Goal: Transaction & Acquisition: Obtain resource

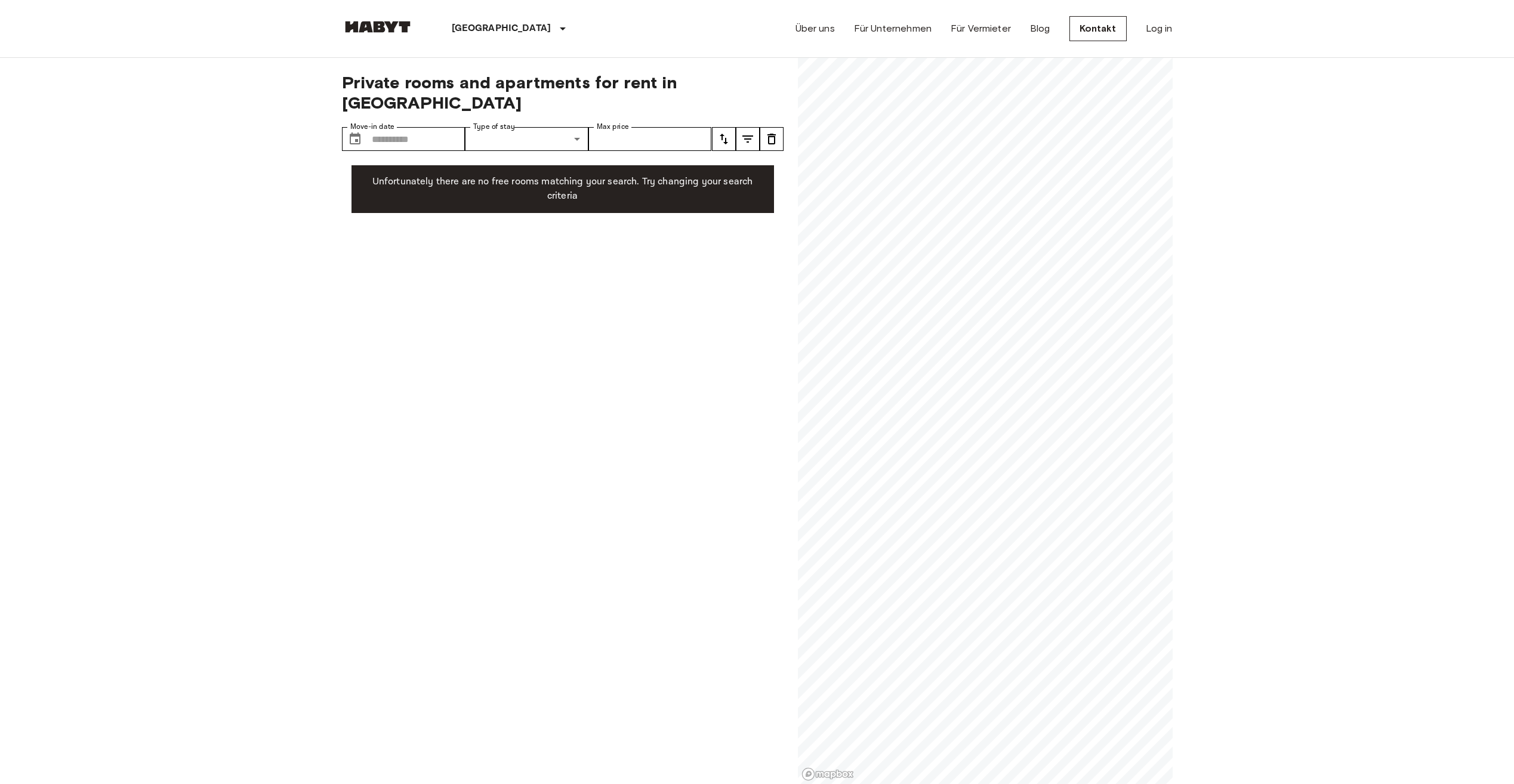
click at [775, 425] on div "Private rooms and apartments for rent in Berlin Move-in date ​ Move-in date Typ…" at bounding box center [757, 421] width 831 height 727
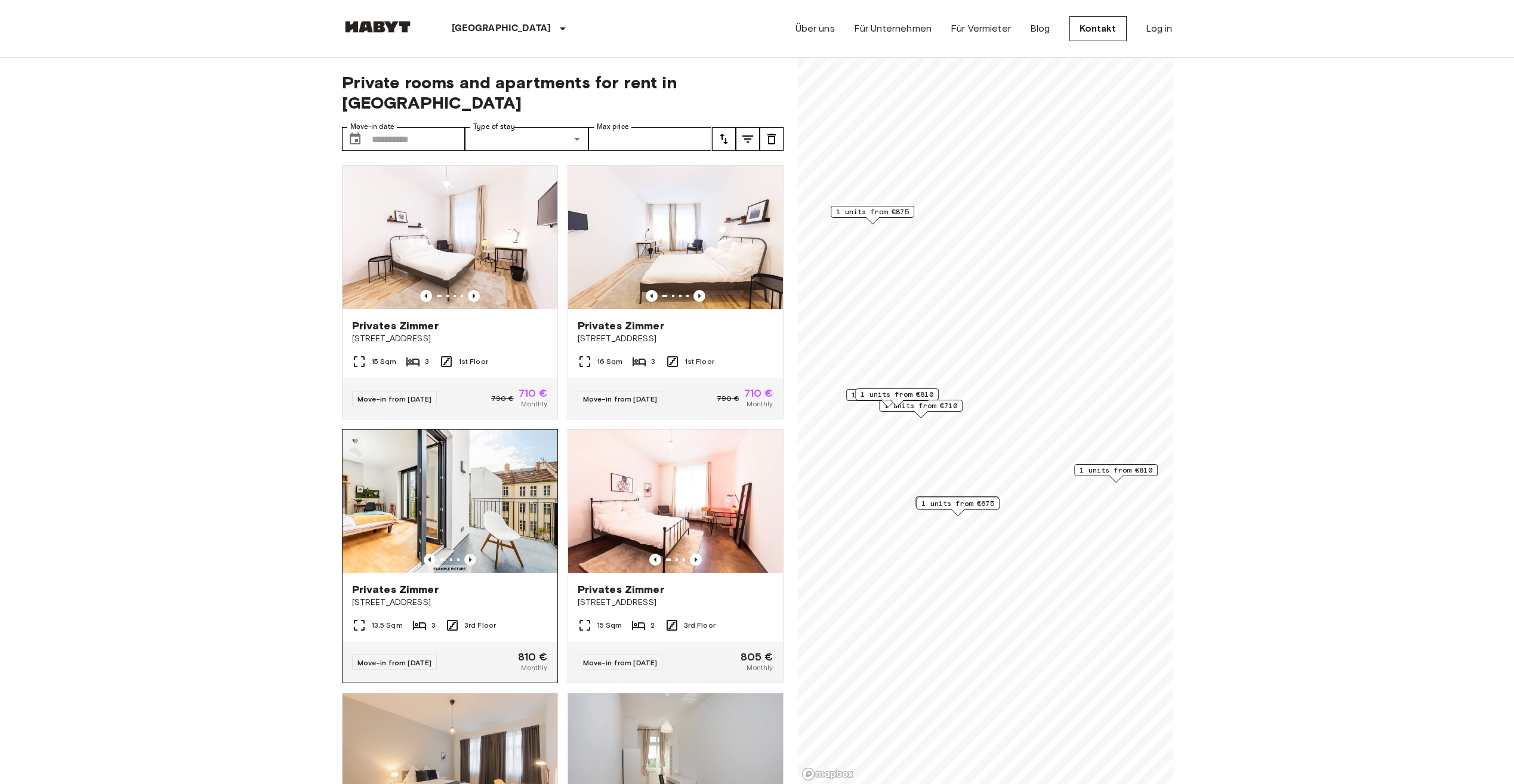
click at [467, 554] on icon "Previous image" at bounding box center [470, 560] width 12 height 12
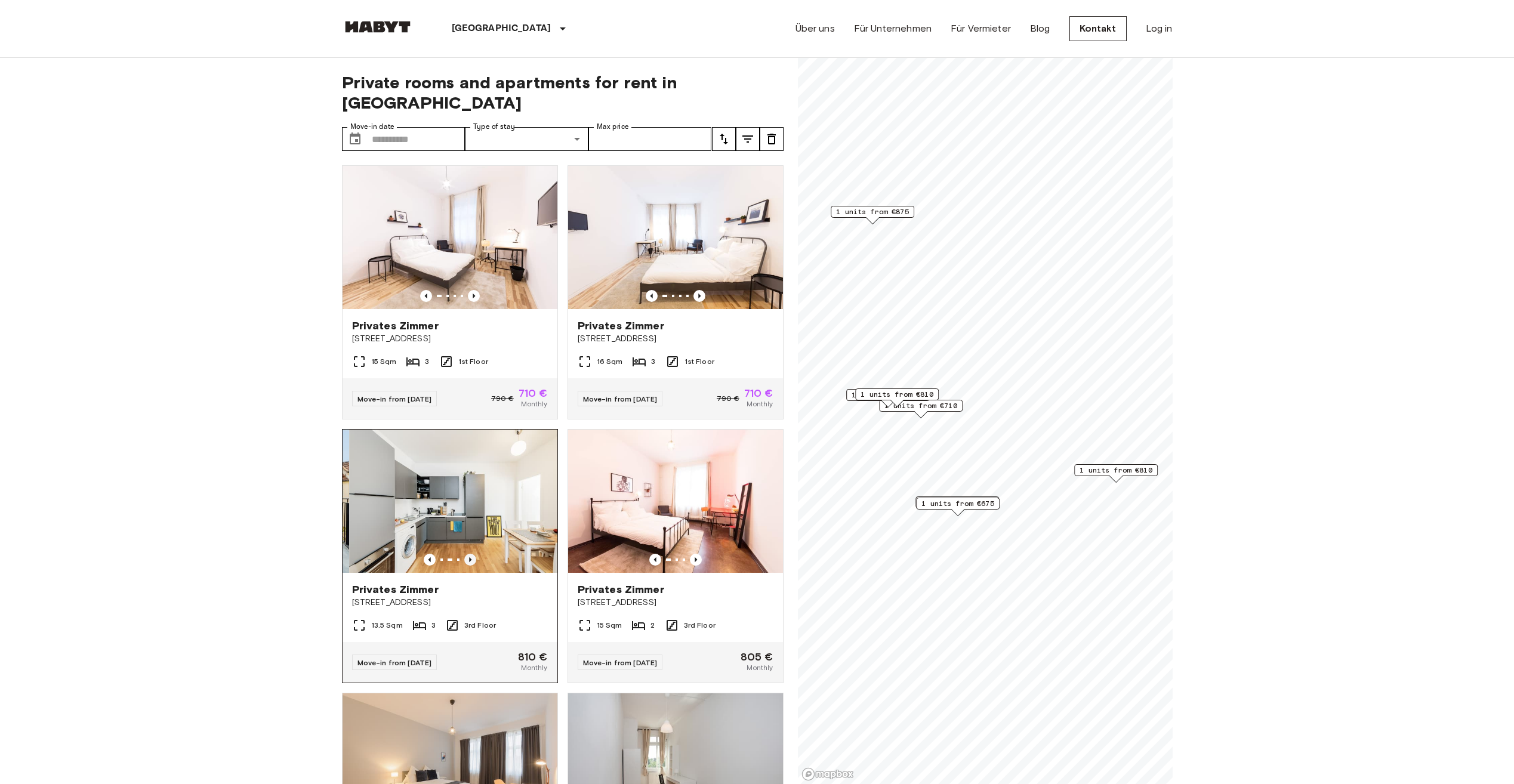
click at [467, 554] on icon "Previous image" at bounding box center [470, 560] width 12 height 12
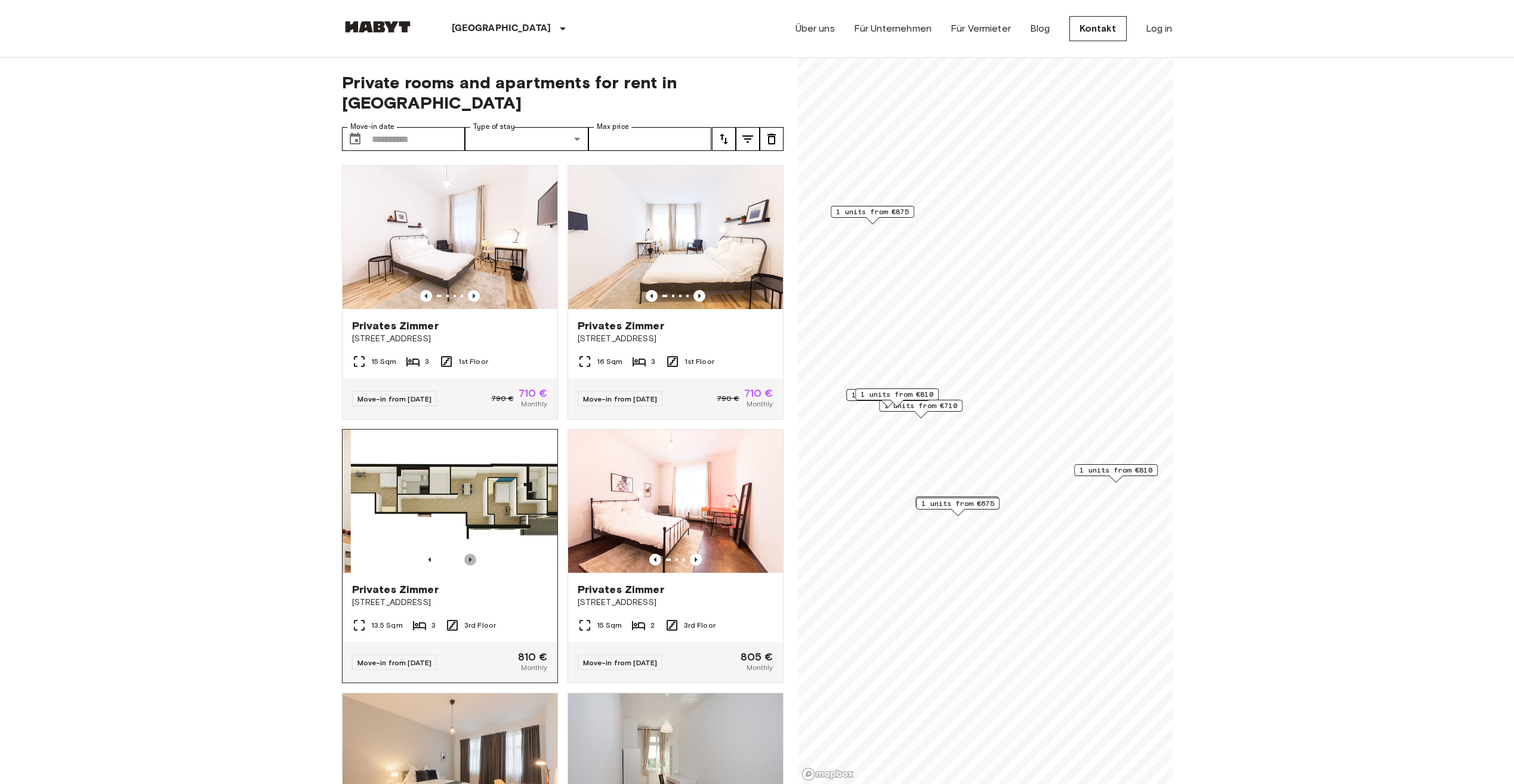
click at [467, 554] on icon "Previous image" at bounding box center [470, 560] width 12 height 12
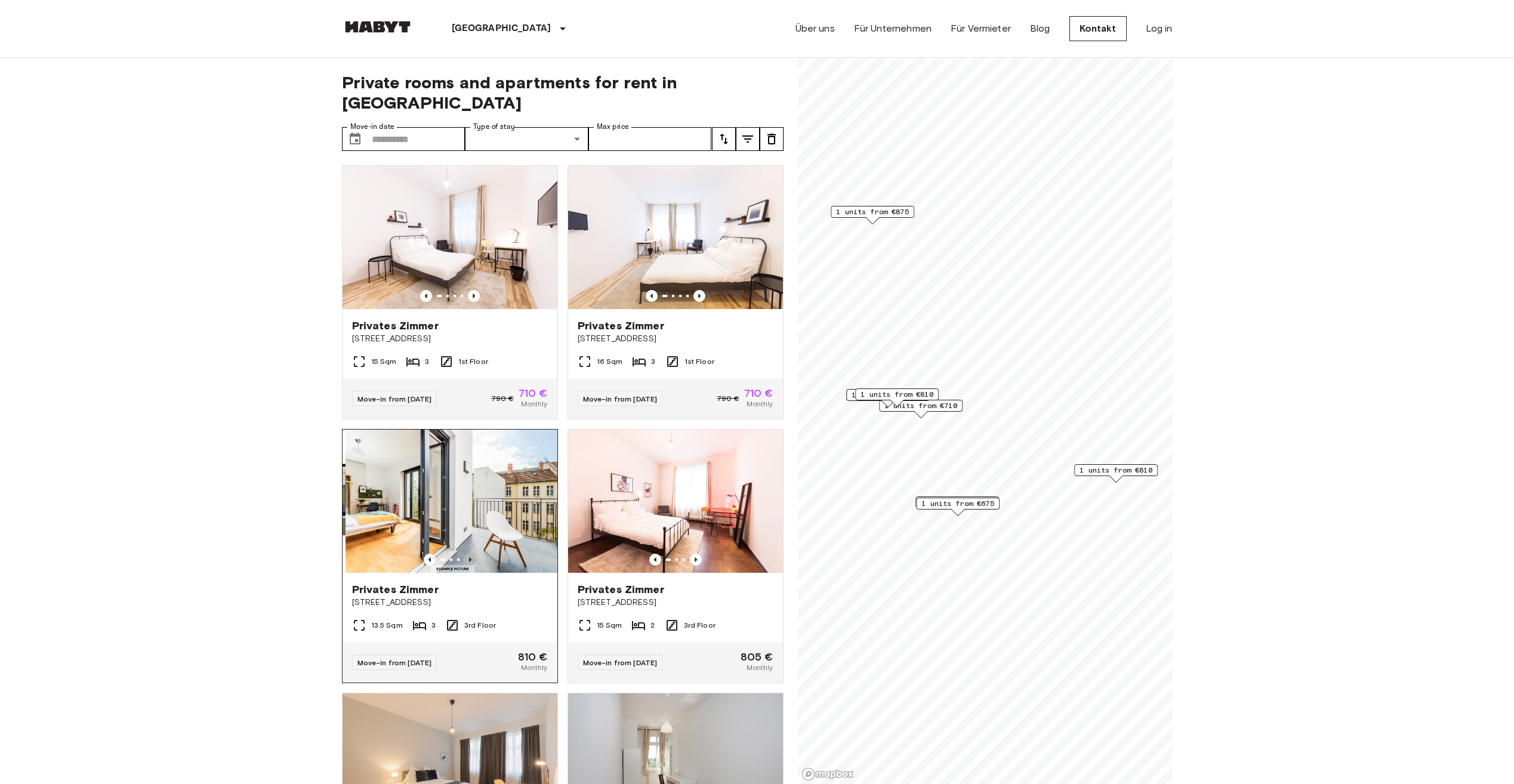
click at [469, 558] on icon "Previous image" at bounding box center [470, 560] width 2 height 4
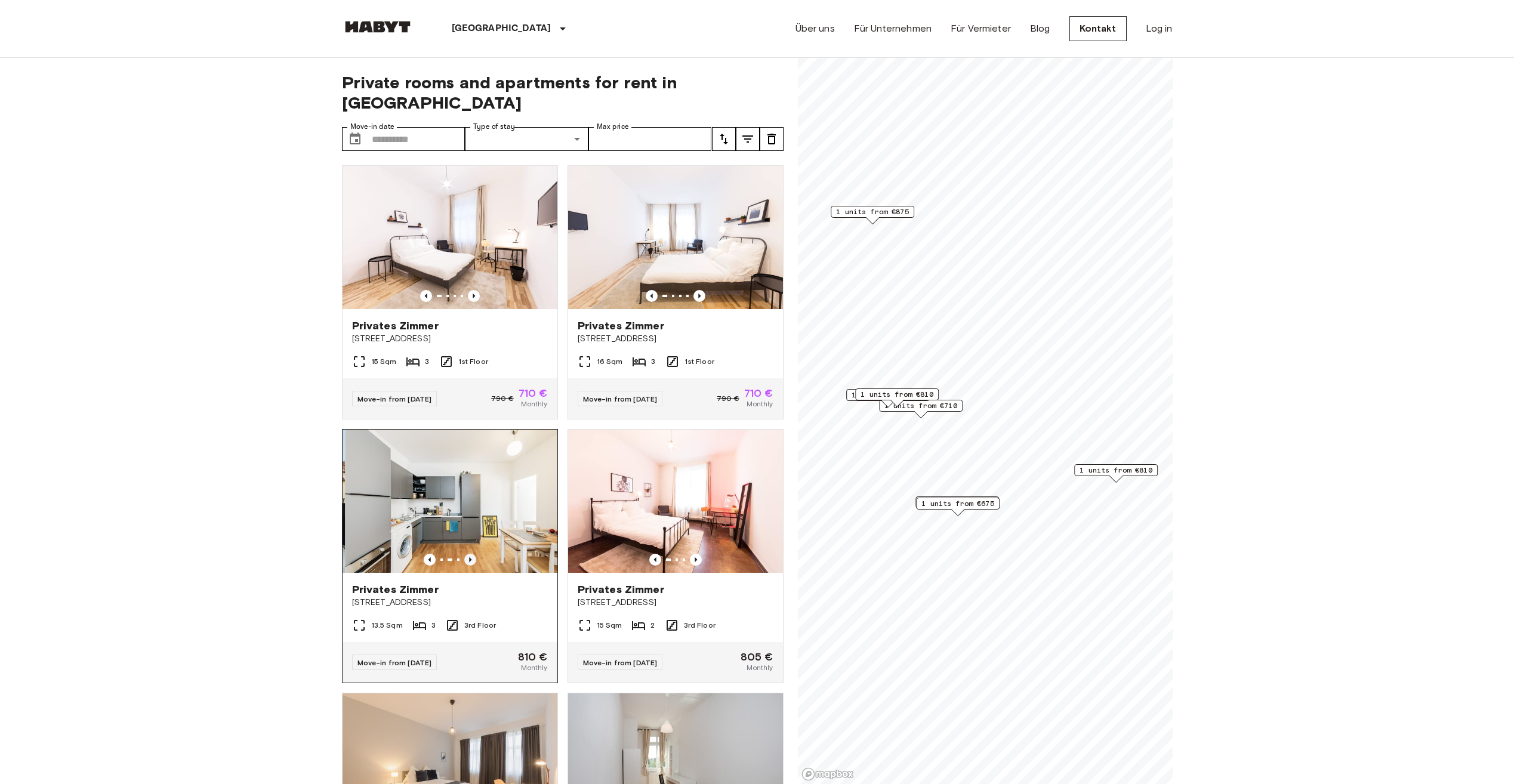
click at [469, 558] on icon "Previous image" at bounding box center [470, 560] width 2 height 4
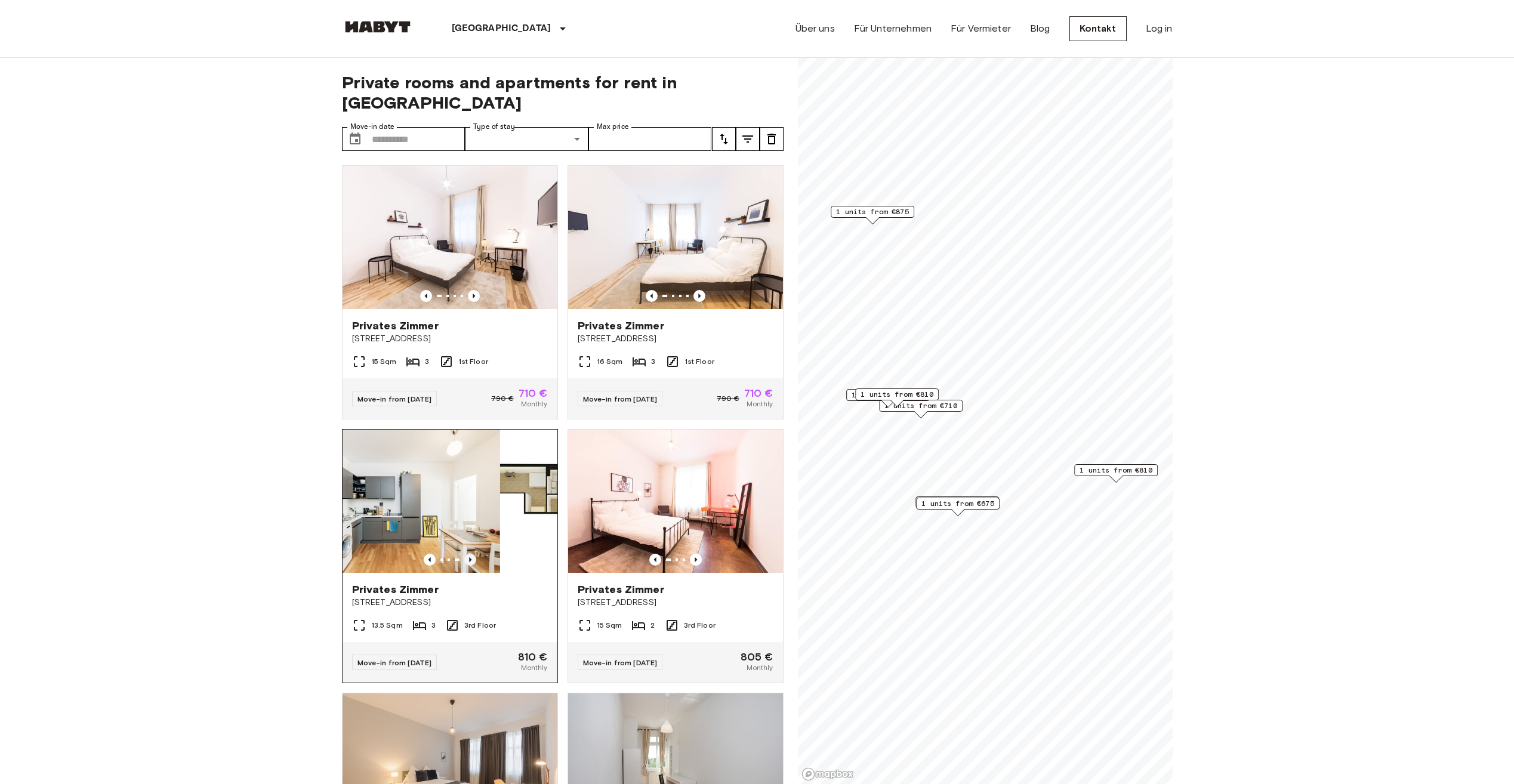
click at [469, 558] on icon "Previous image" at bounding box center [470, 560] width 2 height 4
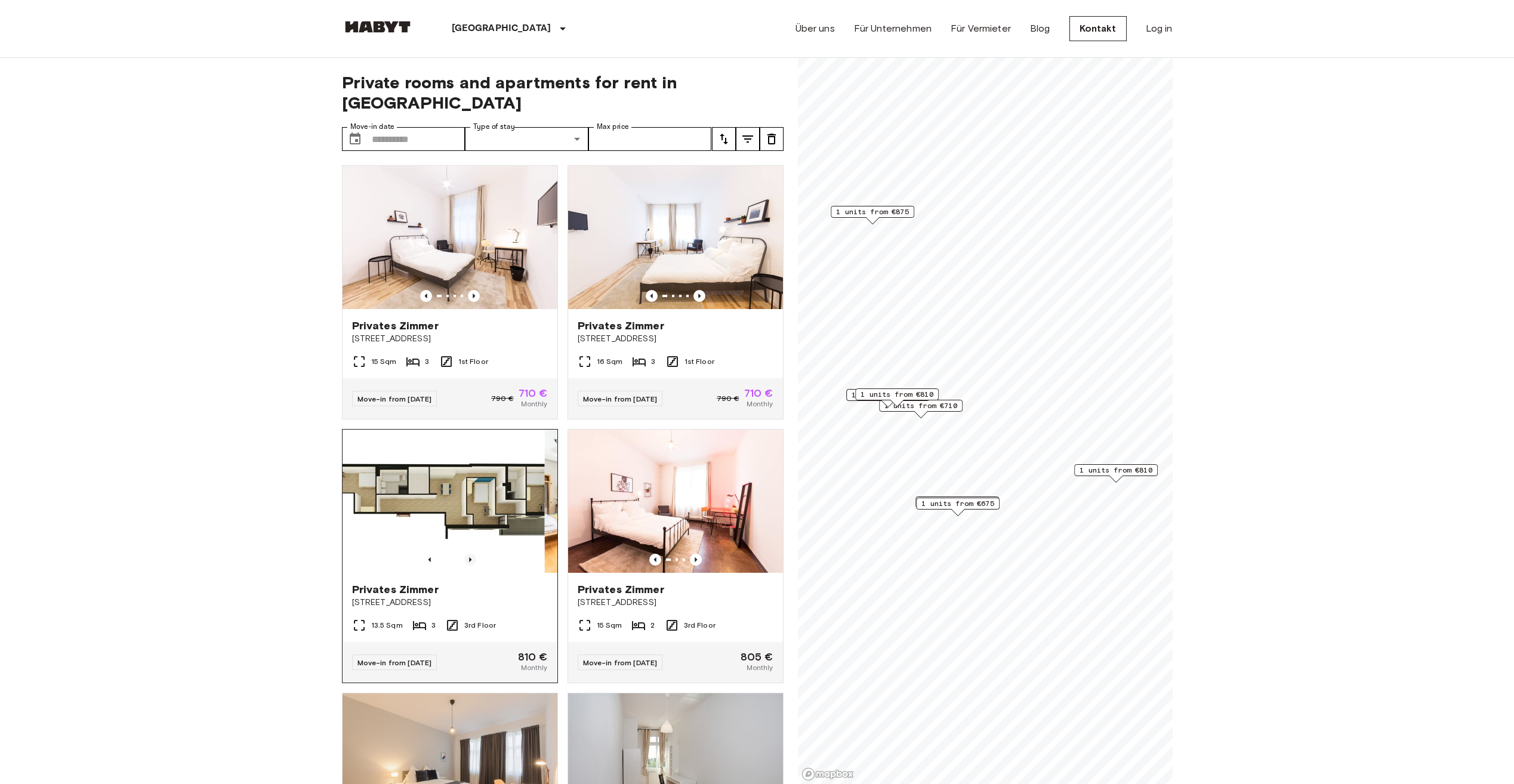
click at [469, 558] on icon "Previous image" at bounding box center [470, 560] width 2 height 4
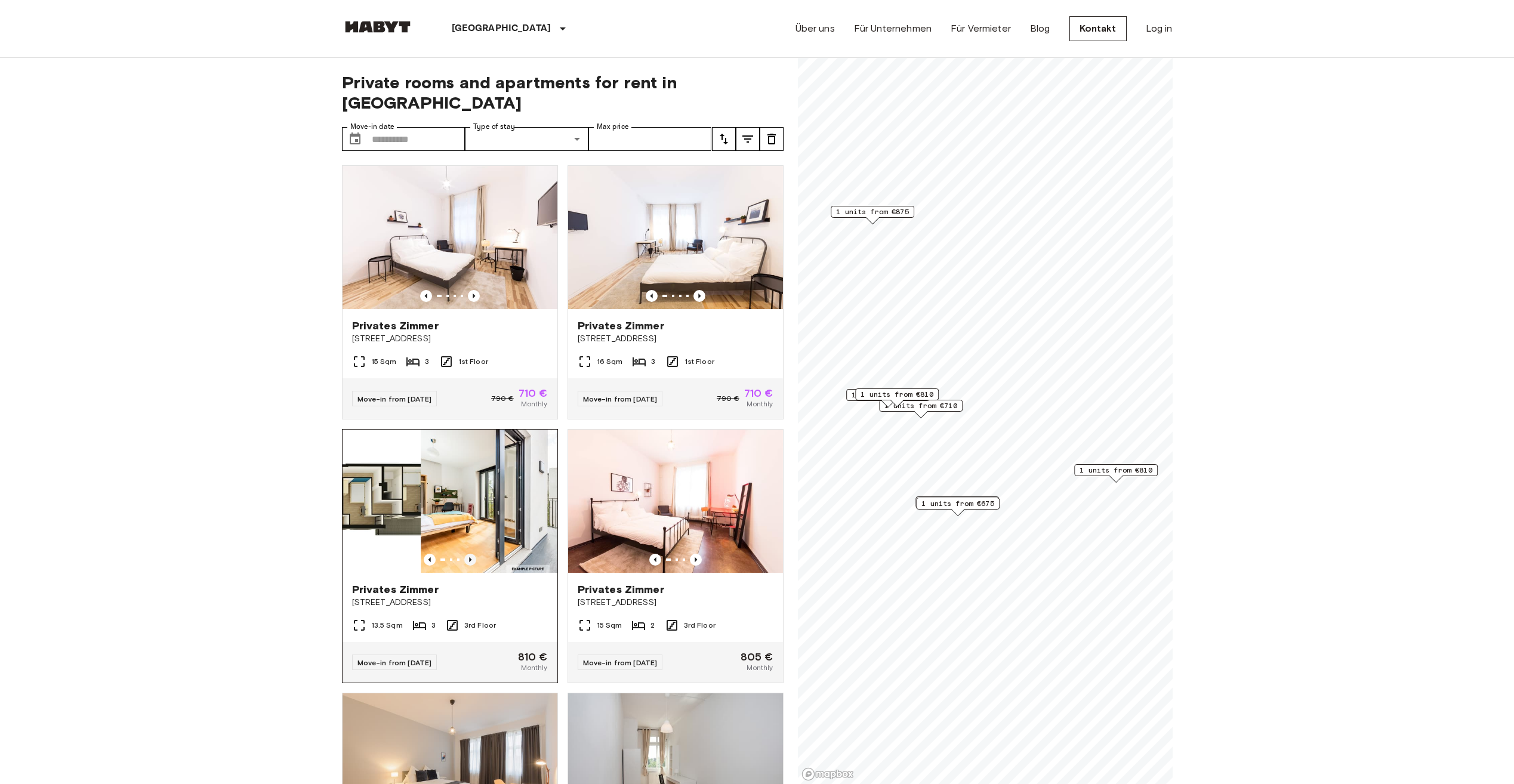
click at [469, 558] on icon "Previous image" at bounding box center [470, 560] width 2 height 4
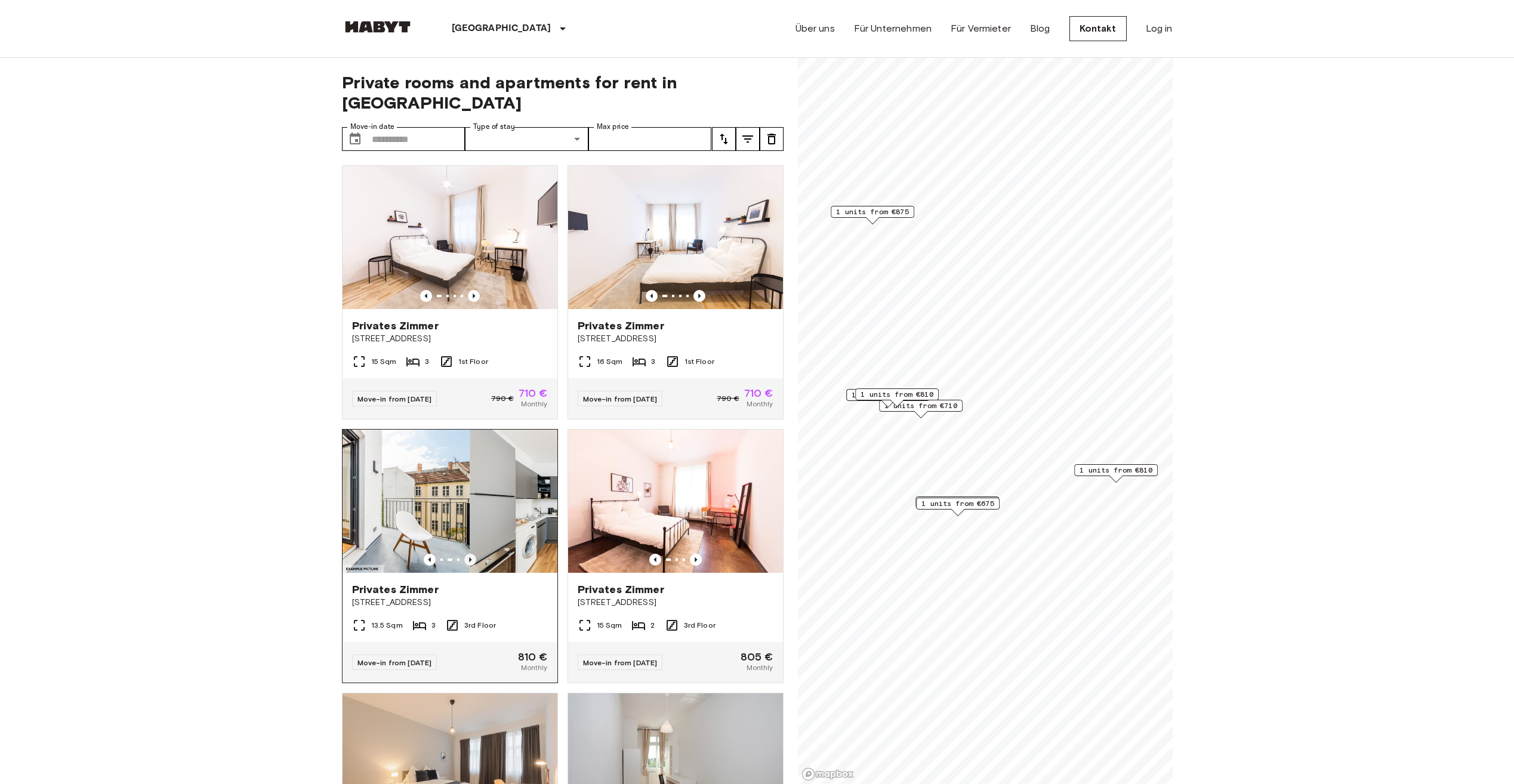
click at [469, 558] on icon "Previous image" at bounding box center [470, 560] width 2 height 4
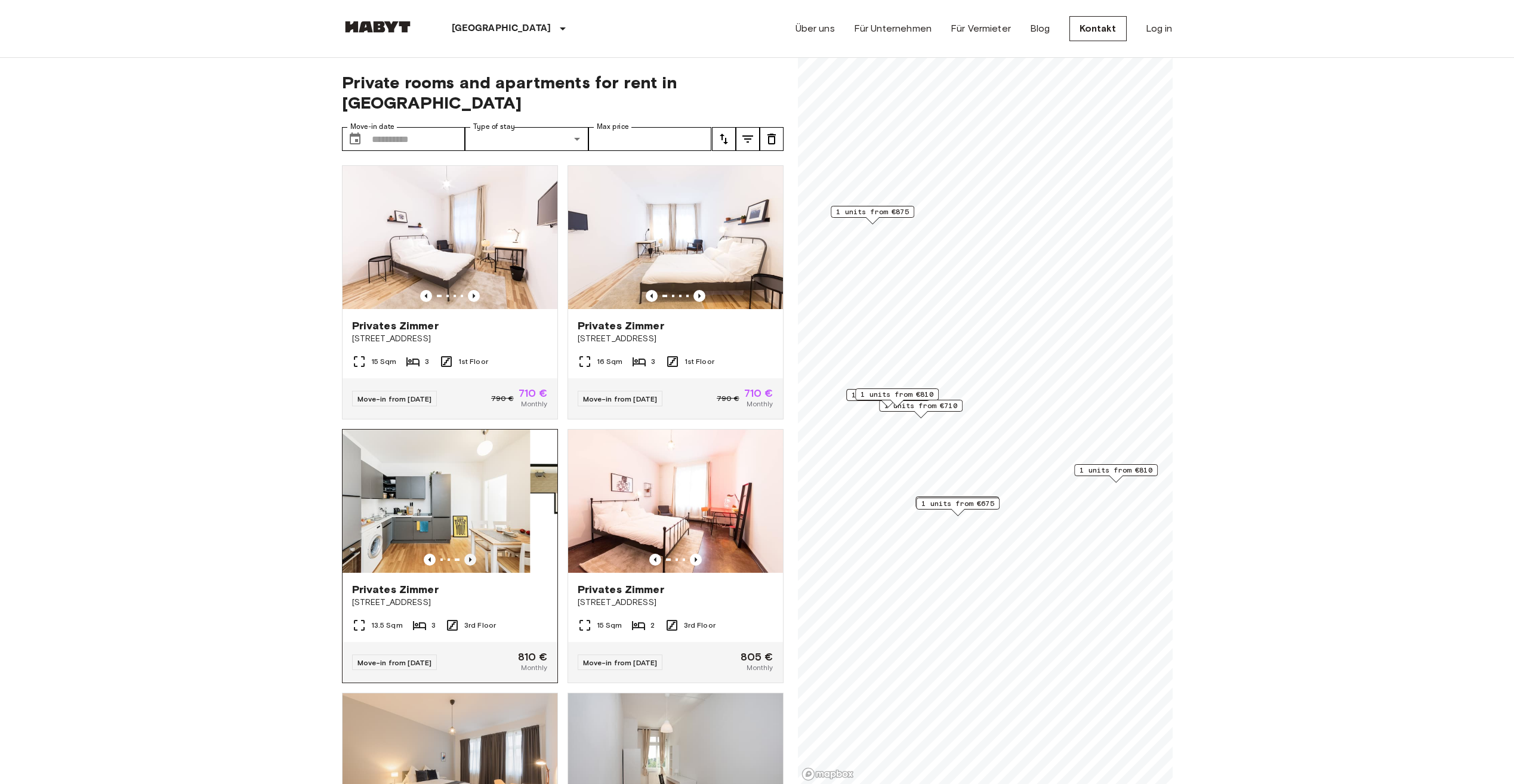
click at [469, 558] on icon "Previous image" at bounding box center [470, 560] width 2 height 4
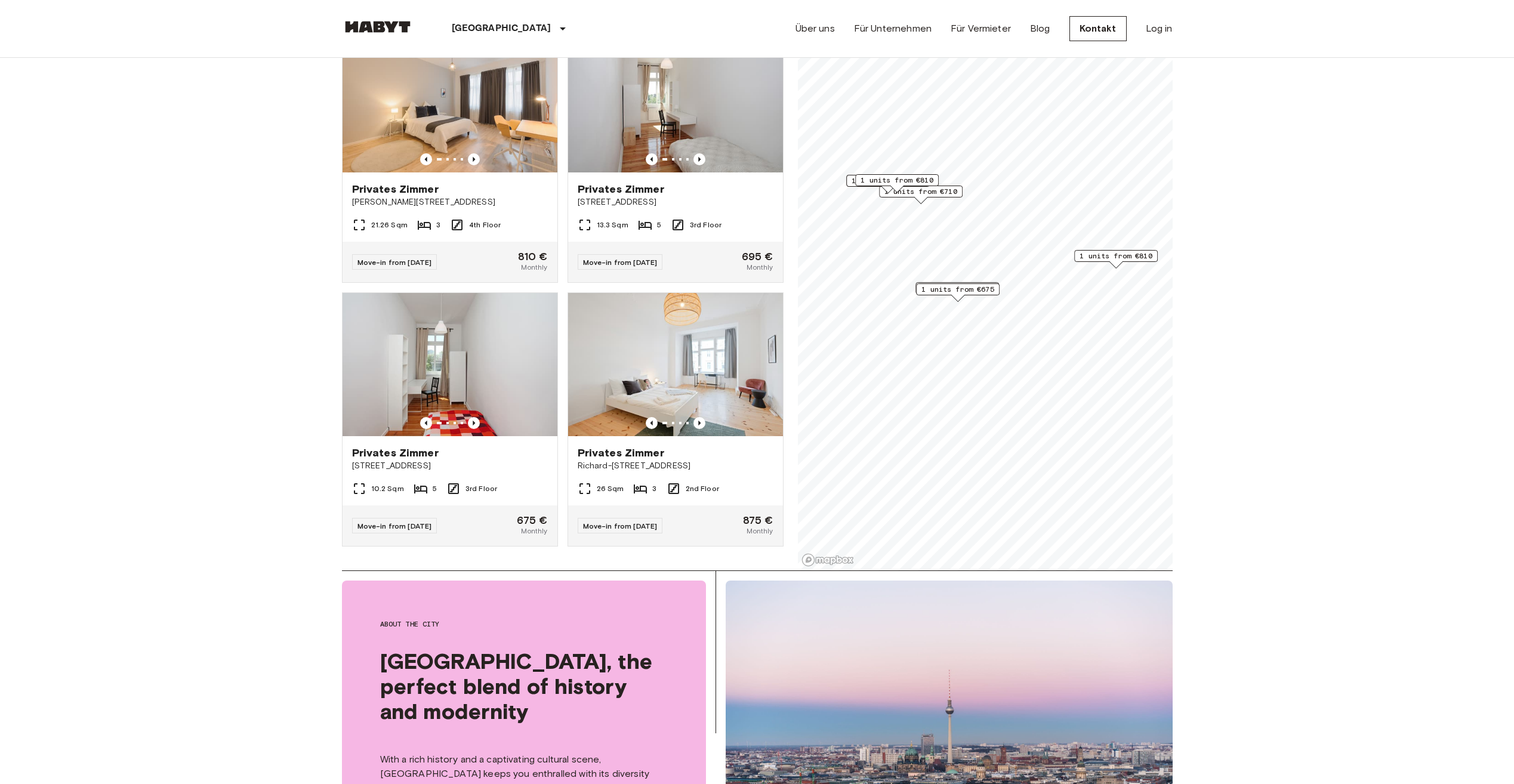
scroll to position [298, 0]
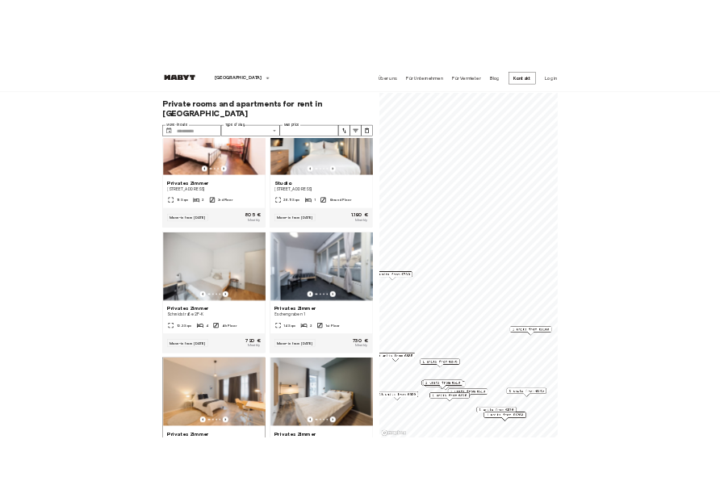
scroll to position [5467, 0]
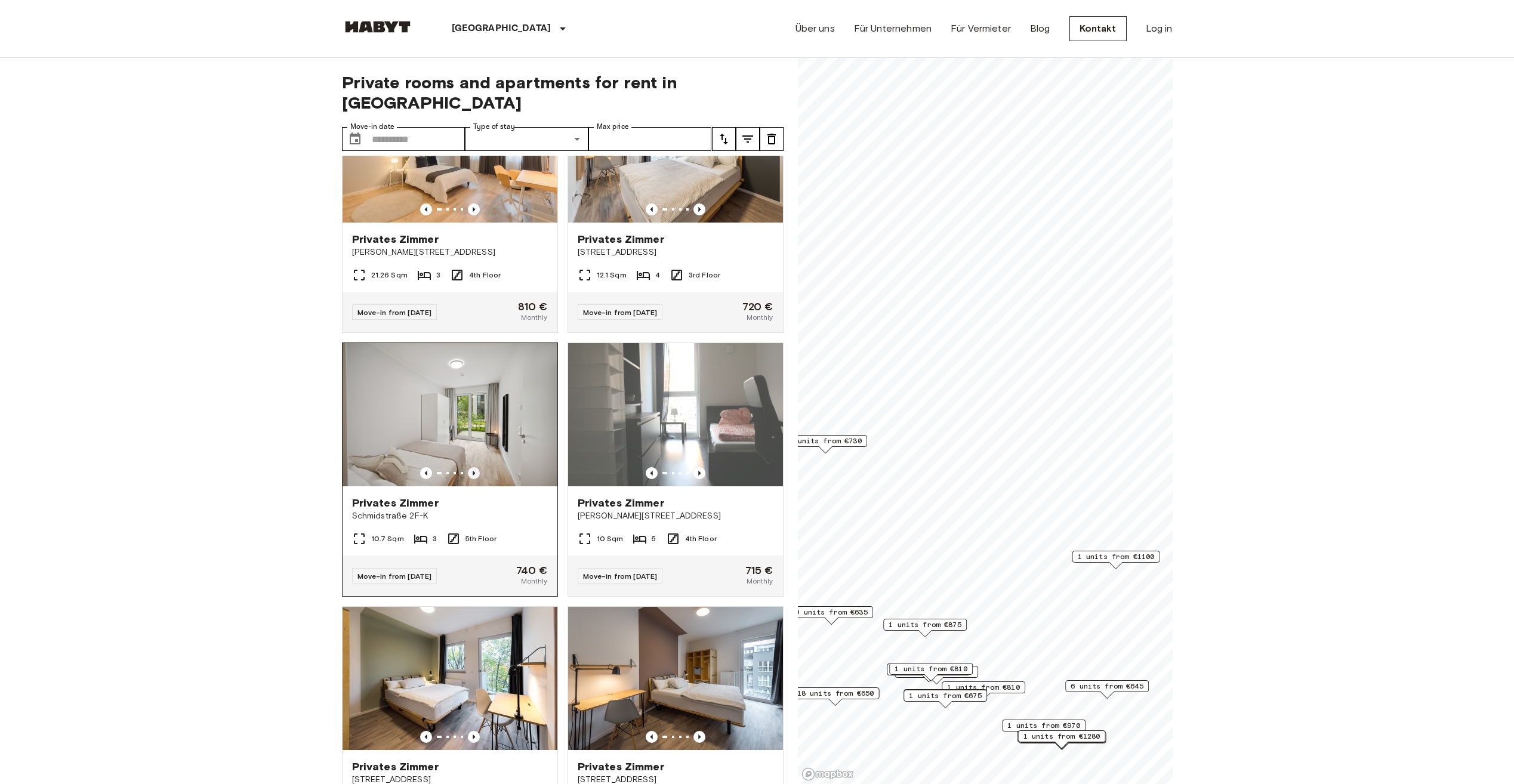
click at [468, 479] on icon "Previous image" at bounding box center [474, 473] width 12 height 12
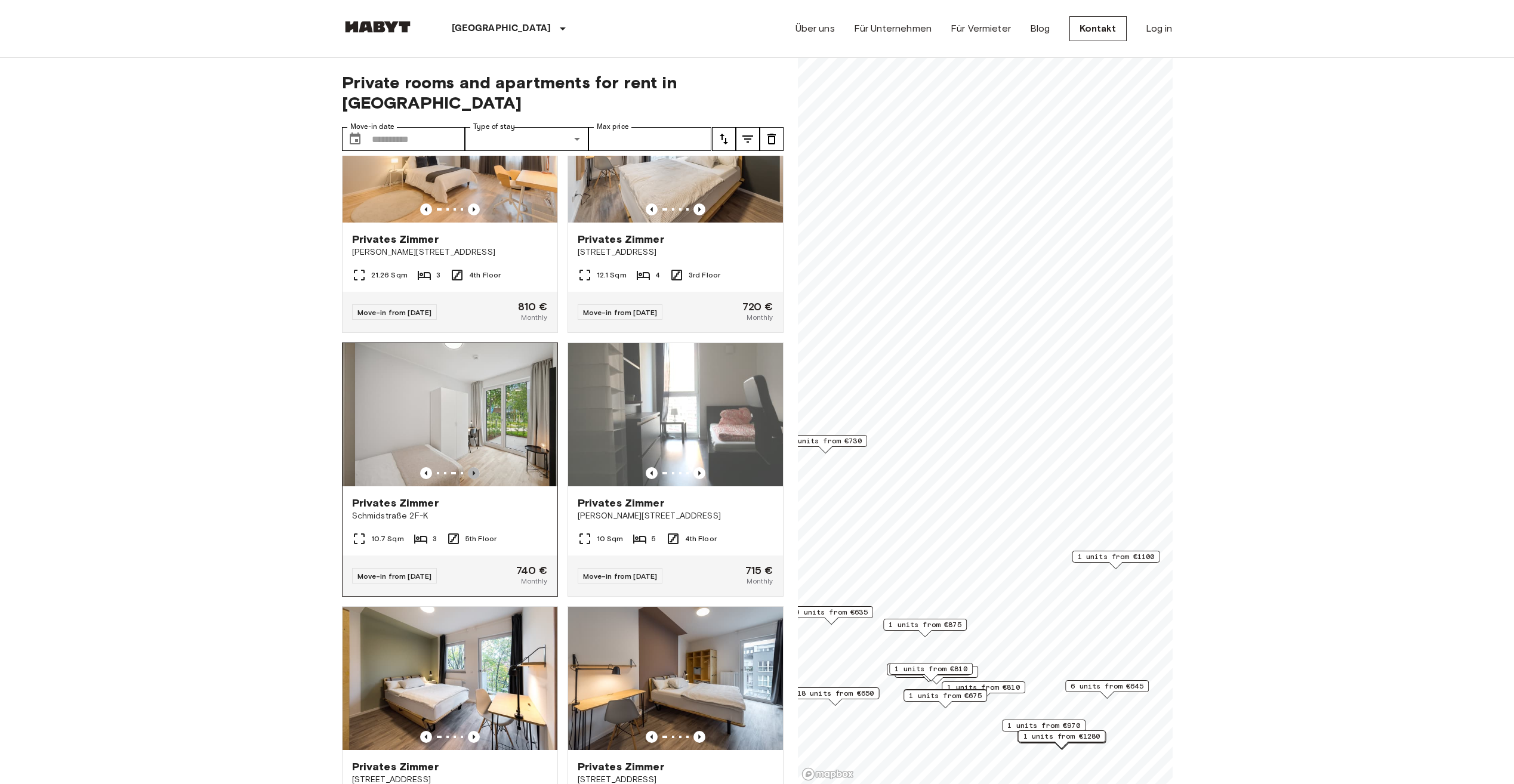
click at [468, 479] on icon "Previous image" at bounding box center [474, 473] width 12 height 12
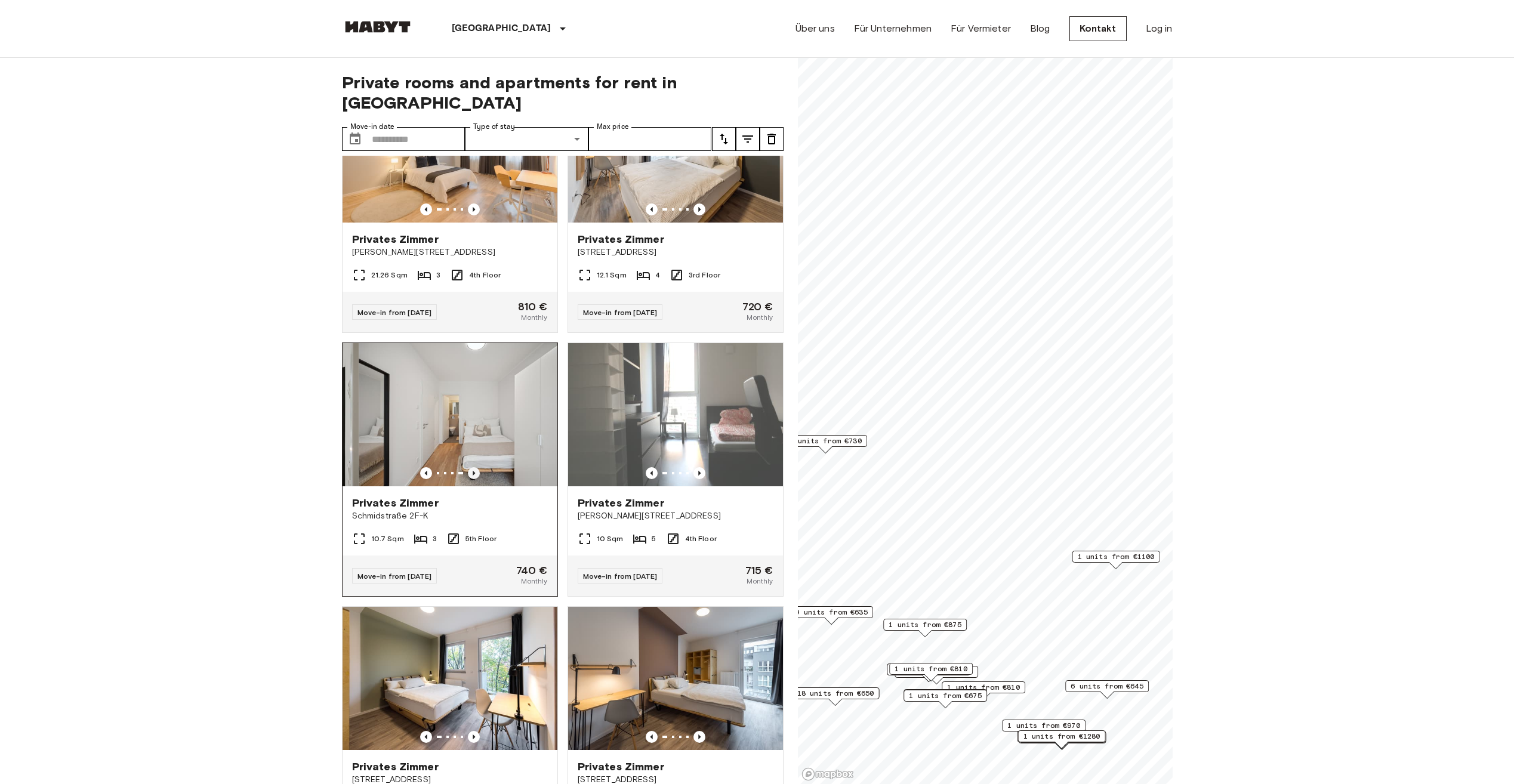
click at [468, 479] on icon "Previous image" at bounding box center [474, 473] width 12 height 12
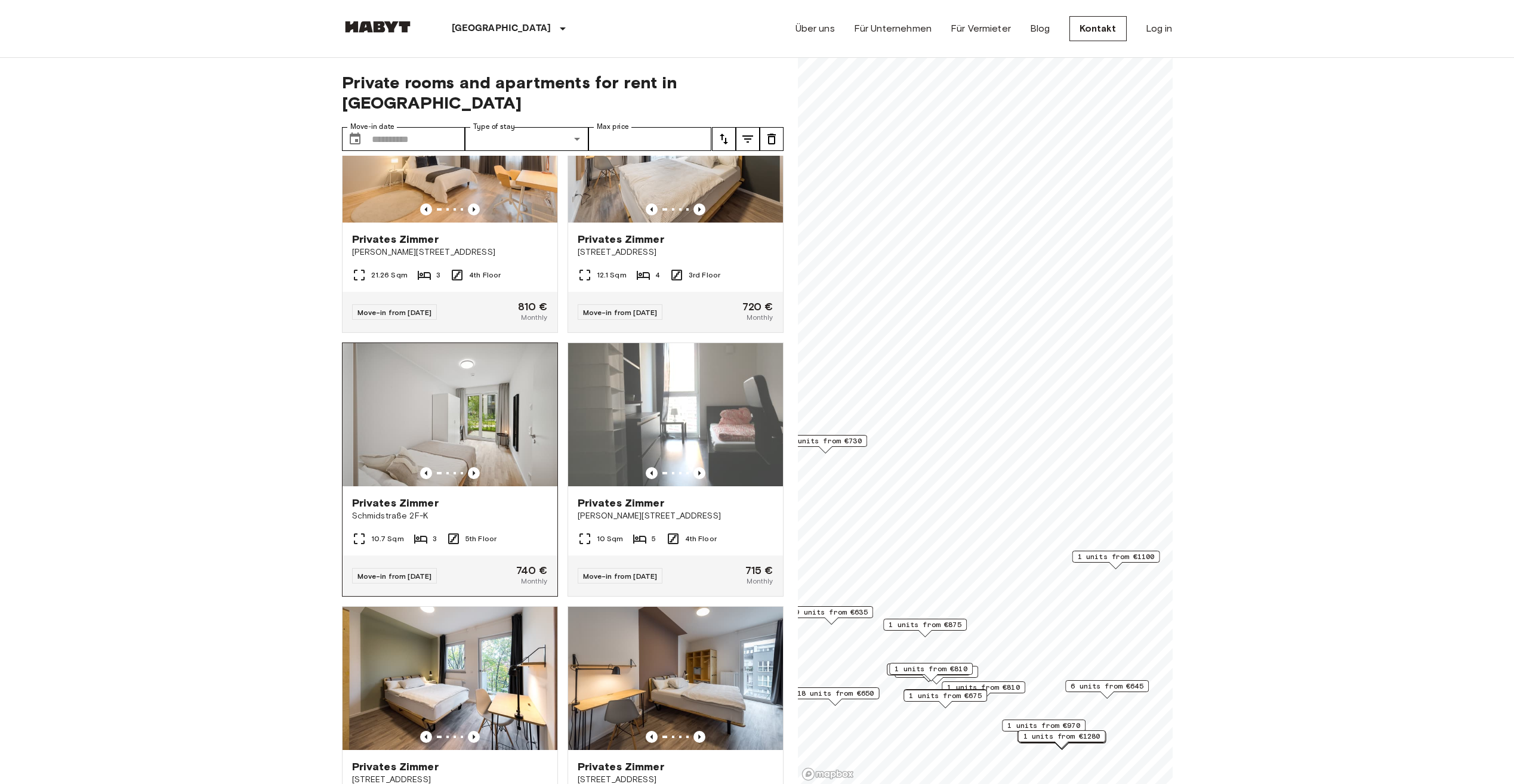
click at [434, 461] on img at bounding box center [460, 415] width 214 height 143
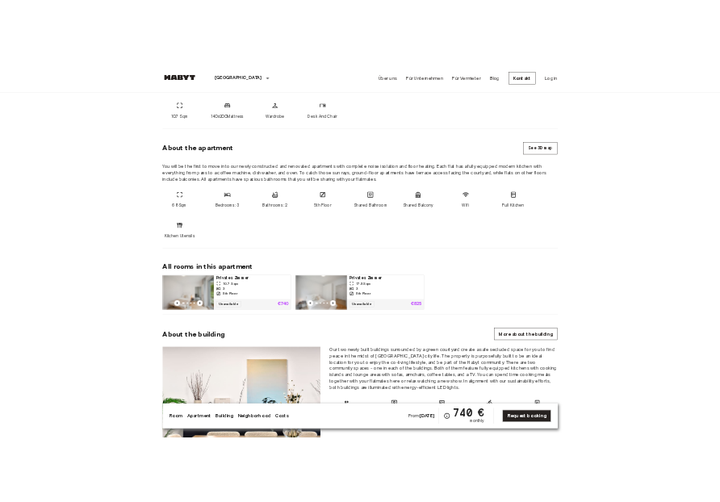
scroll to position [726, 0]
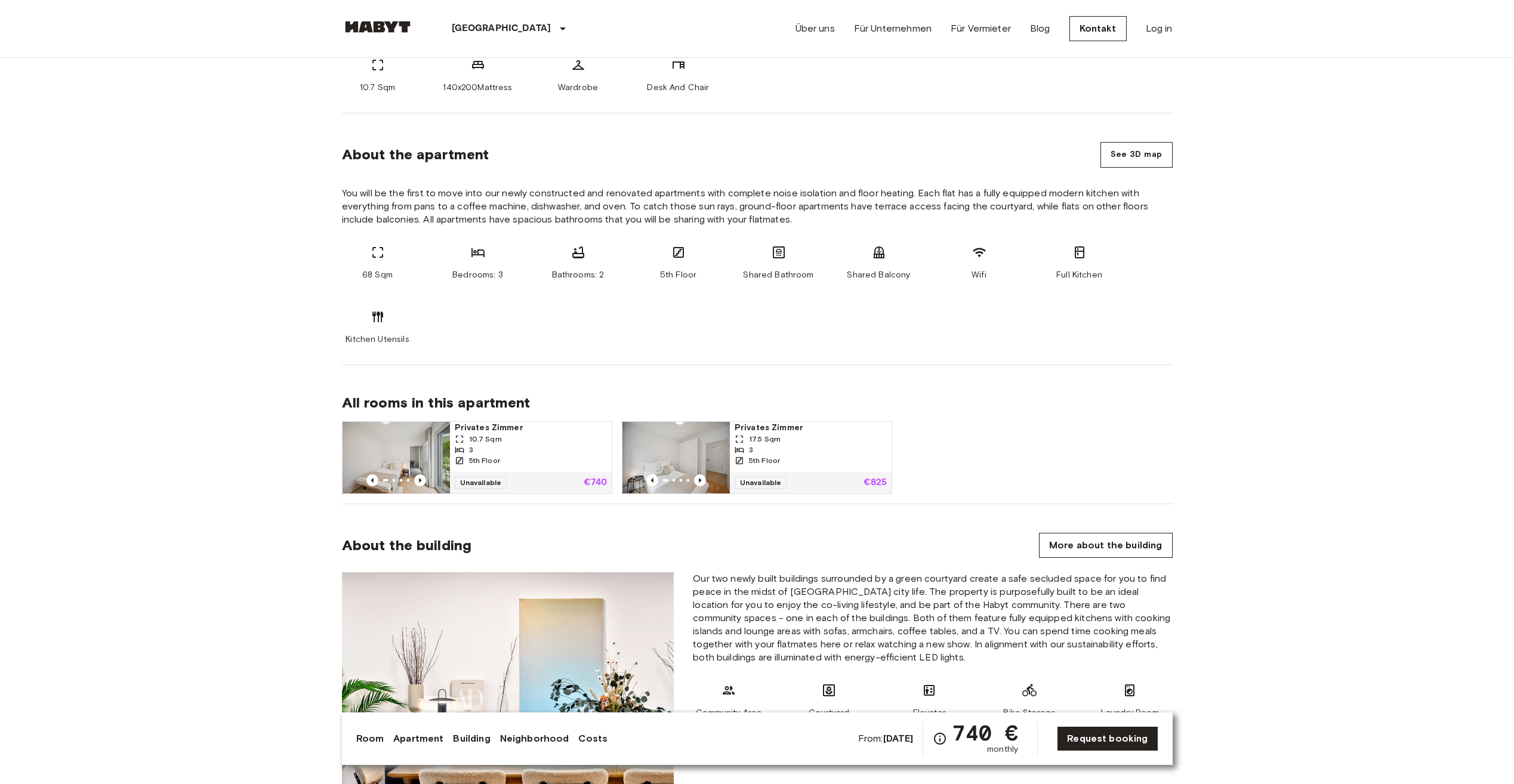
drag, startPoint x: 221, startPoint y: 518, endPoint x: 39, endPoint y: 516, distance: 182.0
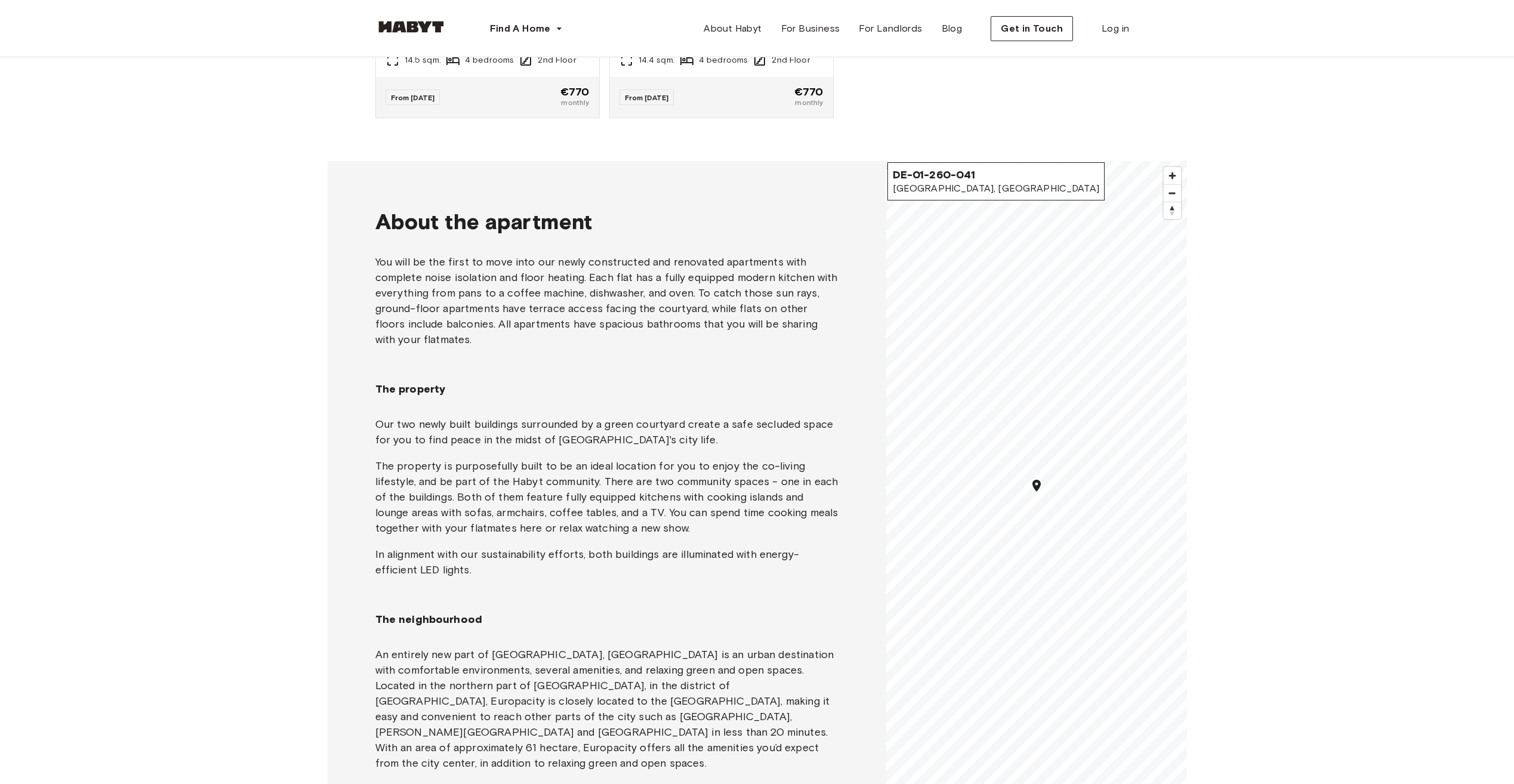
scroll to position [704, 0]
